Goal: Information Seeking & Learning: Learn about a topic

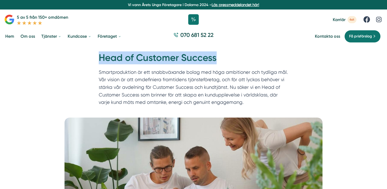
drag, startPoint x: 218, startPoint y: 58, endPoint x: 97, endPoint y: 58, distance: 121.3
click at [96, 58] on div "Hem » Karriär » Head of Customer Success Head of Customer Success Smartprodukti…" at bounding box center [193, 79] width 202 height 57
copy h1 "Head of Customer Success"
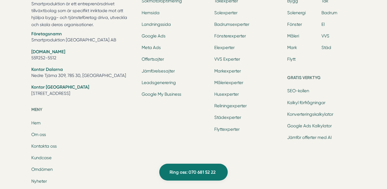
scroll to position [1653, 0]
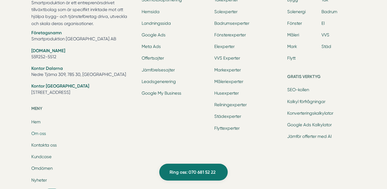
click at [36, 131] on link "Om oss" at bounding box center [38, 133] width 15 height 5
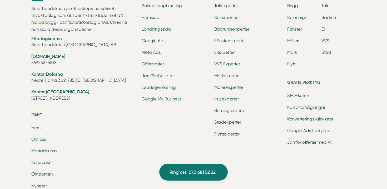
scroll to position [1645, 0]
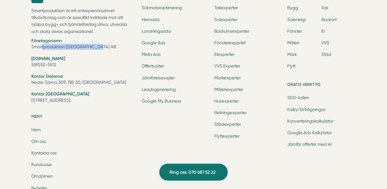
drag, startPoint x: 87, startPoint y: 41, endPoint x: 28, endPoint y: 41, distance: 58.4
click at [28, 41] on div "Smartproduktion är ett entreprenörsdrivet tillväxtbolag som är specifikt inrikt…" at bounding box center [193, 124] width 337 height 282
copy li "Smartproduktion [GEOGRAPHIC_DATA] AB"
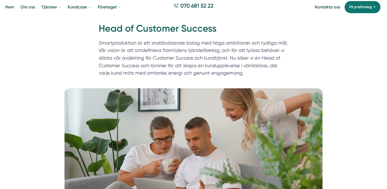
scroll to position [0, 0]
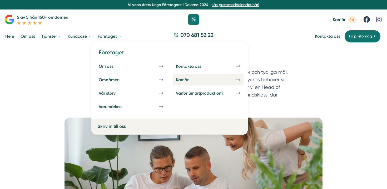
click at [181, 80] on div "Karriär" at bounding box center [188, 79] width 25 height 5
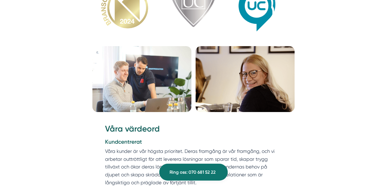
scroll to position [641, 0]
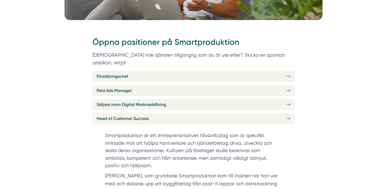
scroll to position [193, 0]
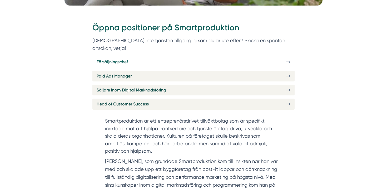
click at [266, 56] on link "Försäljningschef" at bounding box center [193, 61] width 202 height 11
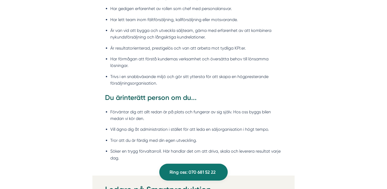
scroll to position [594, 0]
